Goal: Task Accomplishment & Management: Manage account settings

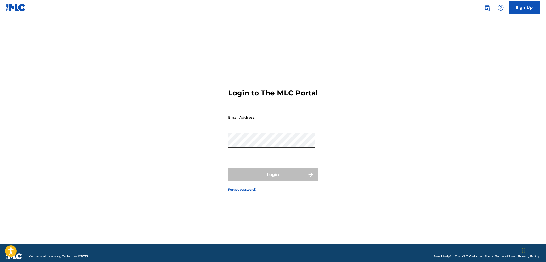
type input "[EMAIL_ADDRESS][DOMAIN_NAME]"
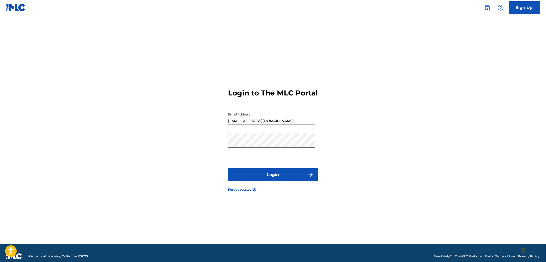
click at [260, 180] on button "Login" at bounding box center [273, 174] width 90 height 13
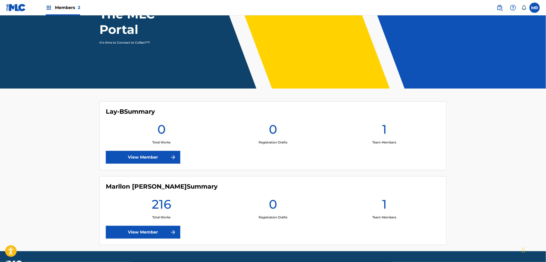
scroll to position [76, 0]
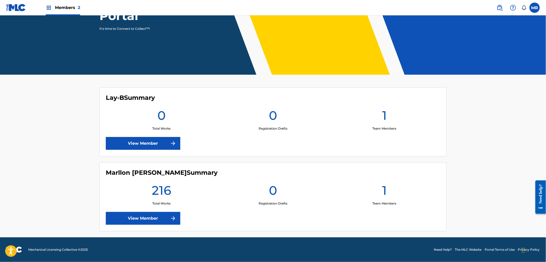
click at [163, 220] on link "View Member" at bounding box center [143, 218] width 74 height 13
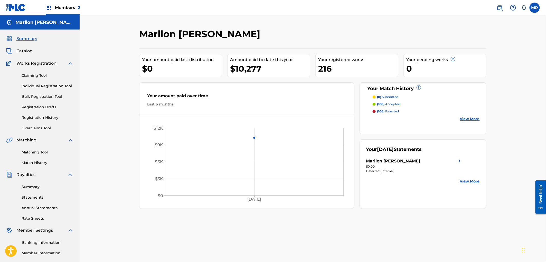
click at [466, 182] on link "View More" at bounding box center [470, 181] width 20 height 5
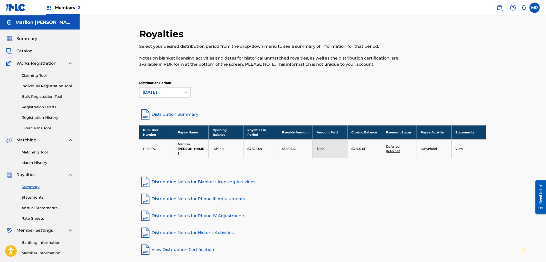
click at [394, 148] on link "Deferred (Internal)" at bounding box center [393, 148] width 14 height 8
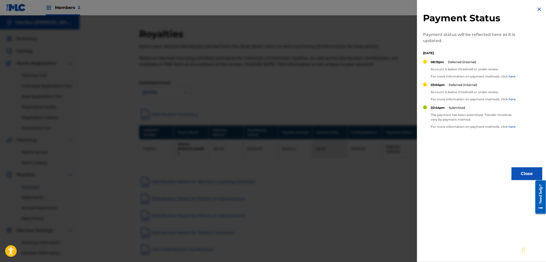
click at [523, 176] on button "Close" at bounding box center [526, 173] width 31 height 13
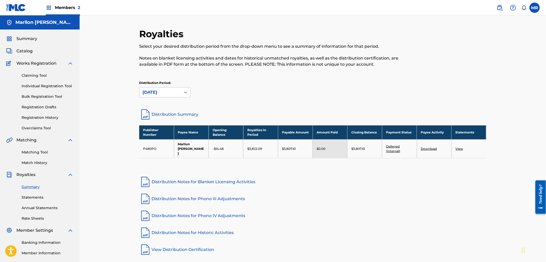
click at [456, 147] on link "View" at bounding box center [459, 149] width 8 height 4
click at [430, 147] on link "Download" at bounding box center [429, 149] width 16 height 4
